Goal: Find specific page/section: Find specific page/section

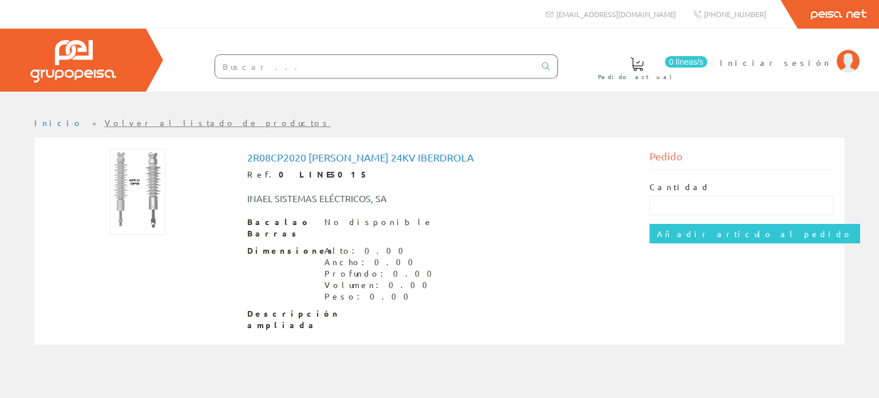
click at [147, 212] on img at bounding box center [138, 192] width 56 height 86
click at [132, 192] on img at bounding box center [138, 192] width 56 height 86
click at [135, 177] on img at bounding box center [138, 192] width 56 height 86
drag, startPoint x: 135, startPoint y: 177, endPoint x: 136, endPoint y: 185, distance: 8.2
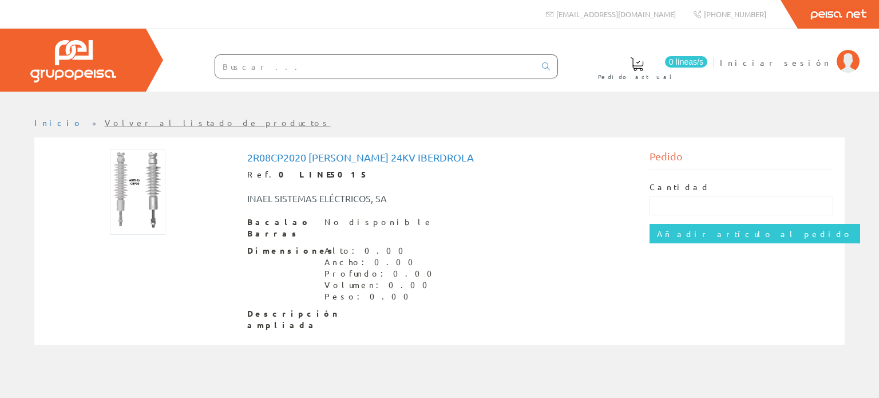
click at [135, 180] on img at bounding box center [138, 192] width 56 height 86
click at [136, 182] on img at bounding box center [138, 192] width 56 height 86
click at [136, 181] on img at bounding box center [138, 192] width 56 height 86
click at [105, 121] on font "Volver al listado de productos" at bounding box center [218, 122] width 226 height 10
click at [225, 66] on input "text" at bounding box center [375, 66] width 320 height 23
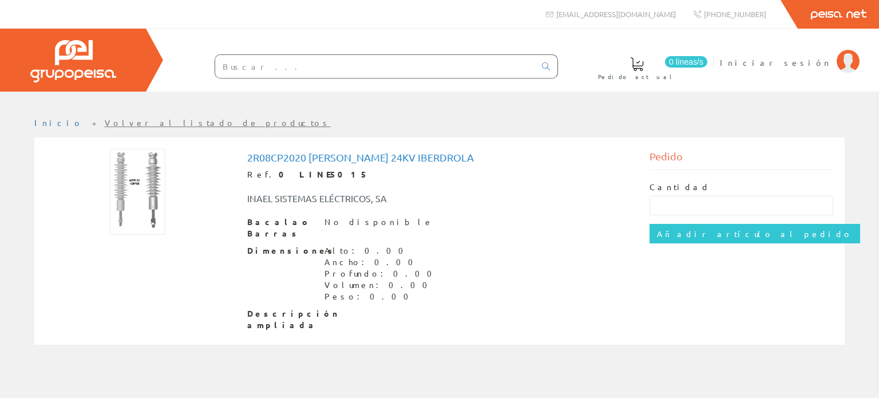
click at [154, 199] on img at bounding box center [138, 192] width 56 height 86
click at [156, 200] on img at bounding box center [138, 192] width 56 height 86
drag, startPoint x: 147, startPoint y: 189, endPoint x: 423, endPoint y: 270, distance: 287.5
click at [423, 270] on div "Dimensiones Alto: 0.00 Ancho: 0.00 Profundo: 0.00 Volumen: 0.00 Peso: 0.00" at bounding box center [439, 273] width 385 height 57
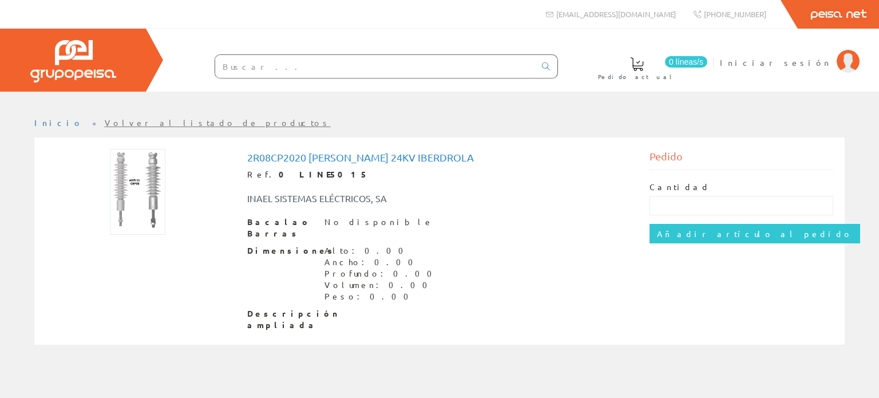
click at [147, 177] on img at bounding box center [138, 192] width 56 height 86
click at [155, 199] on img at bounding box center [138, 192] width 56 height 86
click at [157, 210] on img at bounding box center [138, 192] width 56 height 86
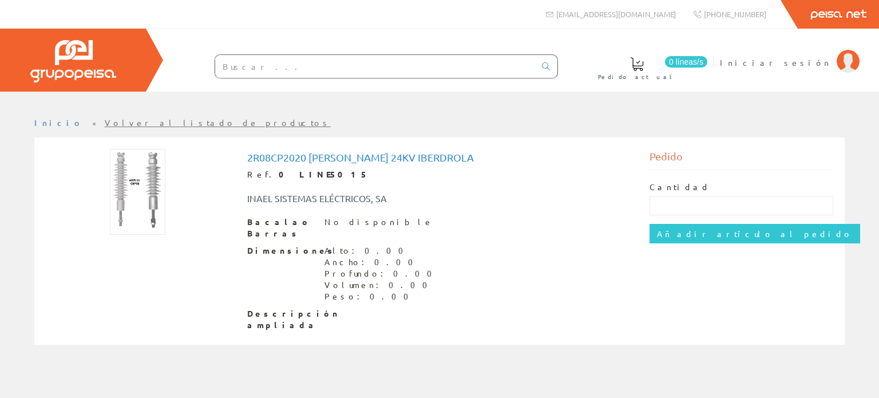
drag, startPoint x: 314, startPoint y: 158, endPoint x: 346, endPoint y: 160, distance: 31.6
click at [316, 158] on font "2r08cp2020 [PERSON_NAME] 24kv Iberdrola" at bounding box center [360, 157] width 227 height 12
click at [346, 160] on font "2r08cp2020 [PERSON_NAME] 24kv Iberdrola" at bounding box center [360, 157] width 227 height 12
